Goal: Register for event/course

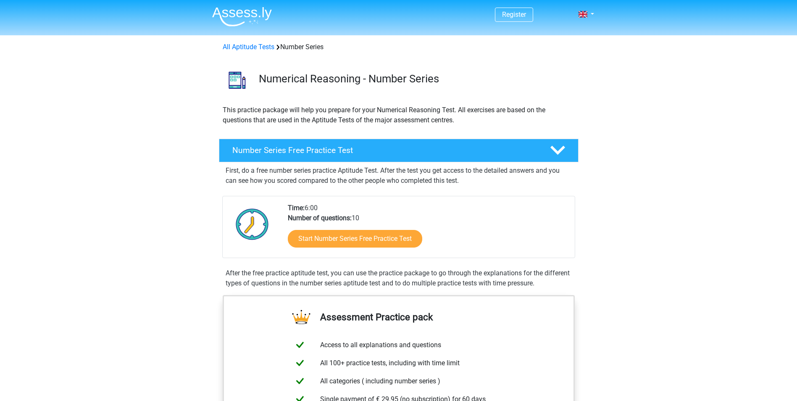
scroll to position [168, 0]
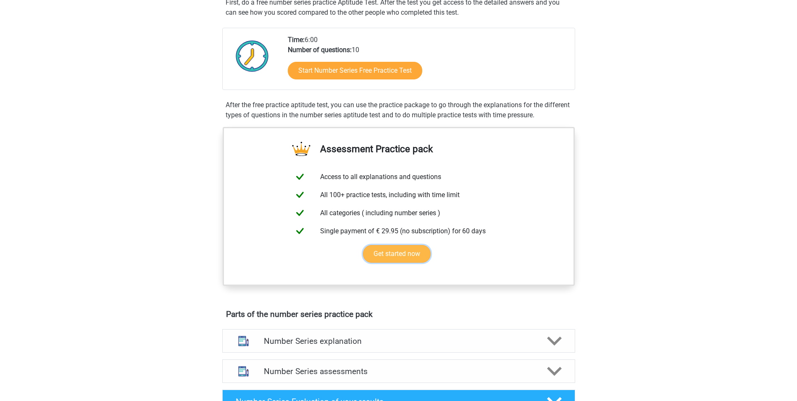
click at [390, 253] on link "Get started now" at bounding box center [397, 254] width 68 height 18
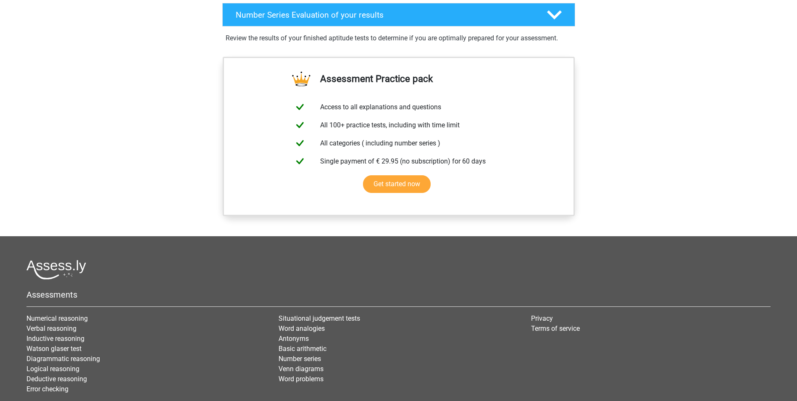
scroll to position [589, 0]
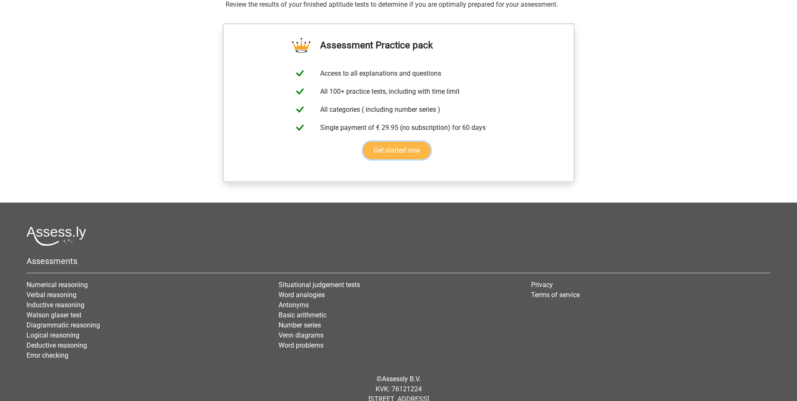
click at [399, 151] on link "Get started now" at bounding box center [397, 151] width 68 height 18
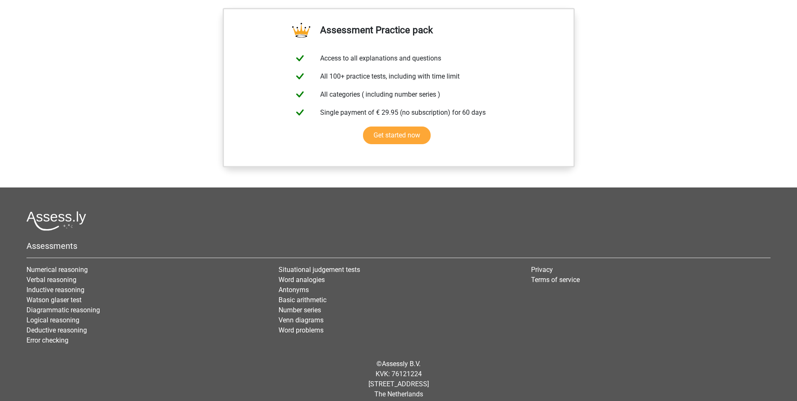
scroll to position [612, 0]
